Goal: Transaction & Acquisition: Purchase product/service

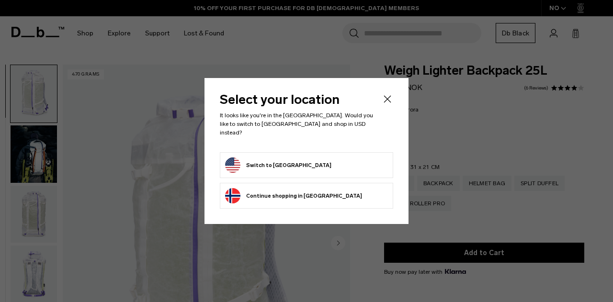
click at [284, 159] on button "Switch to [GEOGRAPHIC_DATA]" at bounding box center [278, 165] width 106 height 15
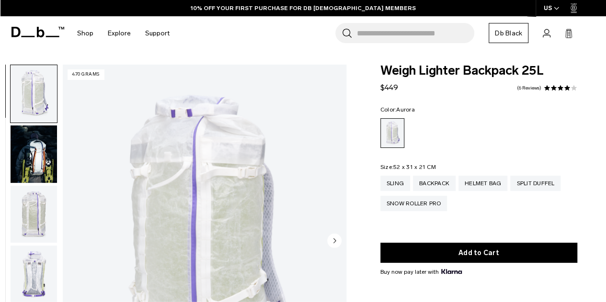
click at [47, 146] on img "button" at bounding box center [34, 153] width 46 height 57
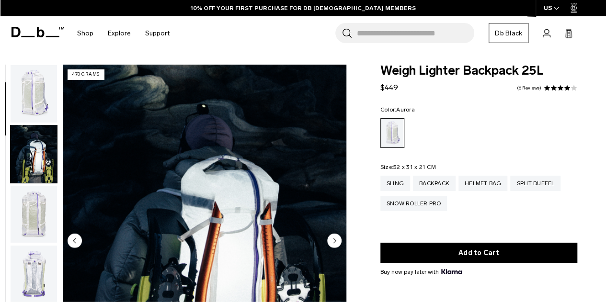
scroll to position [60, 0]
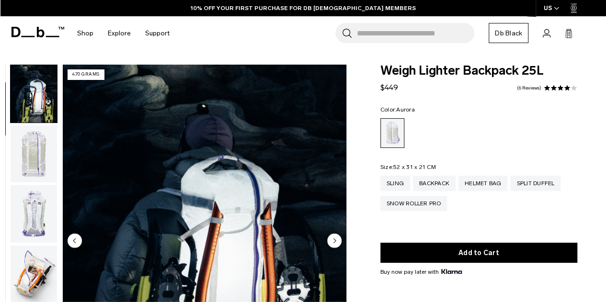
click at [47, 146] on img "button" at bounding box center [34, 153] width 46 height 57
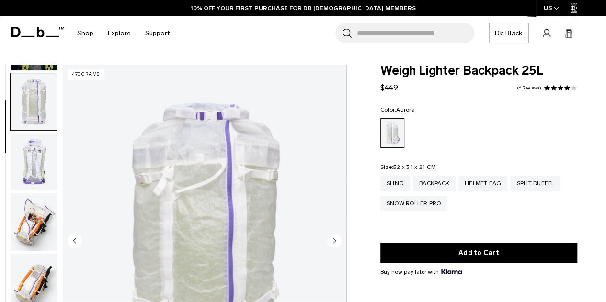
scroll to position [121, 0]
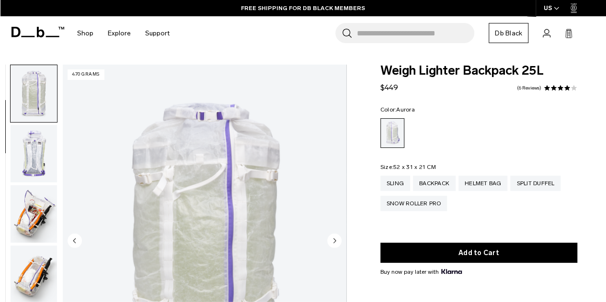
click at [47, 146] on img "button" at bounding box center [34, 153] width 46 height 57
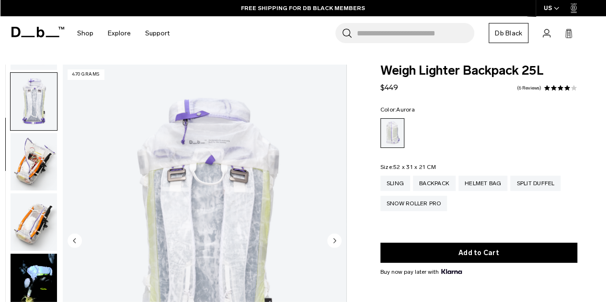
scroll to position [181, 0]
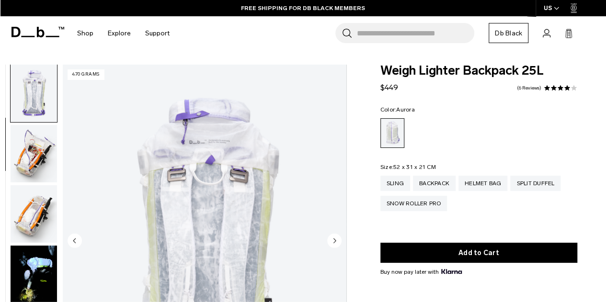
click at [47, 146] on img "button" at bounding box center [34, 153] width 46 height 57
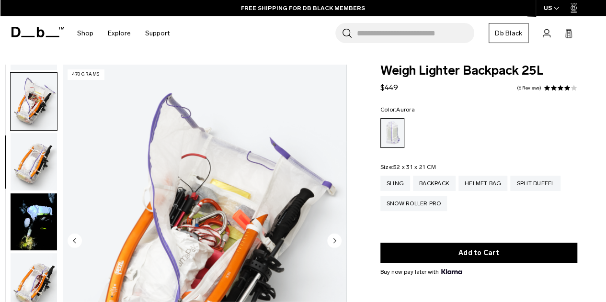
scroll to position [241, 0]
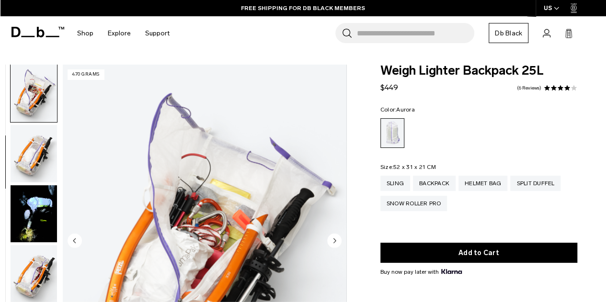
click at [47, 146] on img "button" at bounding box center [34, 153] width 46 height 57
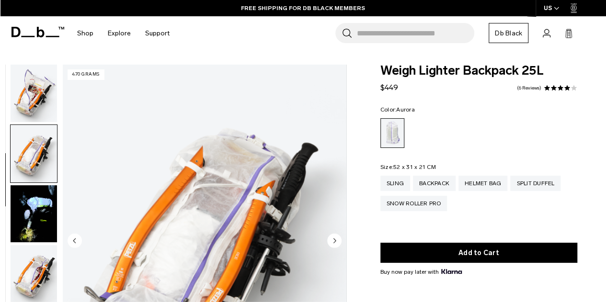
scroll to position [302, 0]
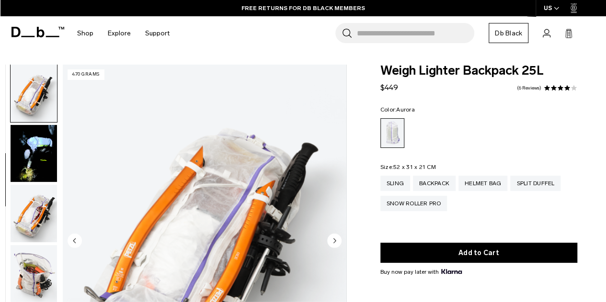
click at [47, 146] on img "button" at bounding box center [34, 153] width 46 height 57
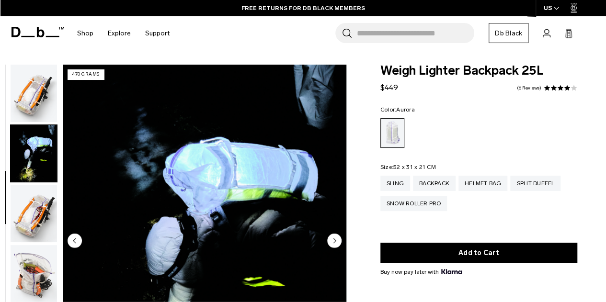
scroll to position [362, 0]
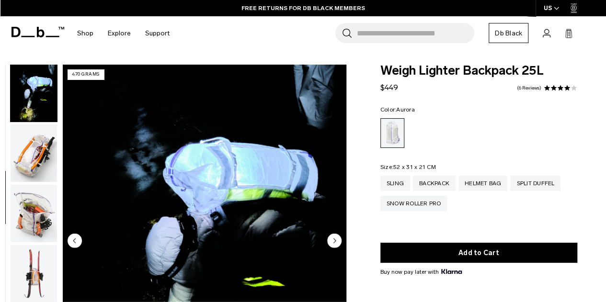
click at [47, 146] on img "button" at bounding box center [34, 152] width 46 height 57
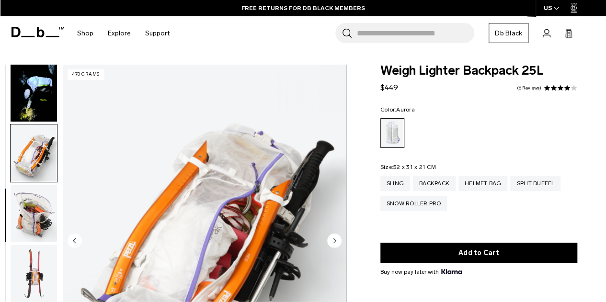
scroll to position [422, 0]
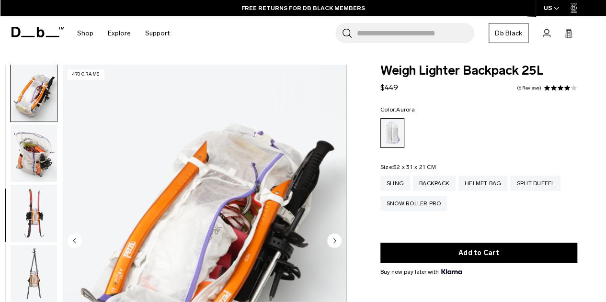
click at [389, 33] on input "Search for Bags, Luggage..." at bounding box center [415, 33] width 117 height 20
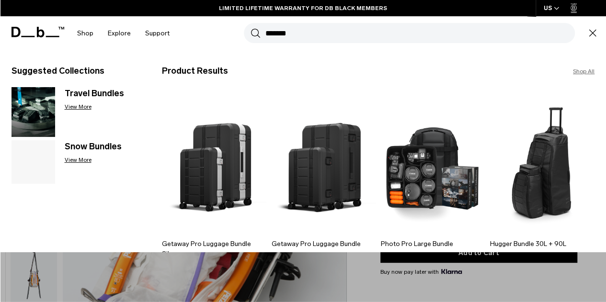
type input "*******"
click at [250, 28] on button "Search" at bounding box center [255, 33] width 10 height 11
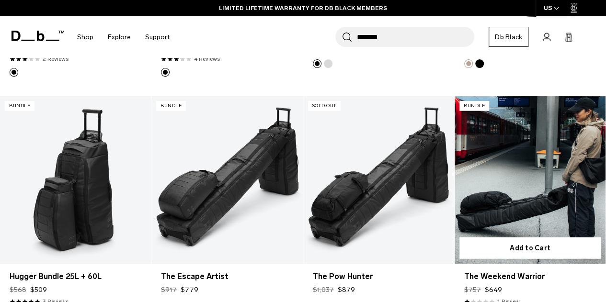
scroll to position [1057, 0]
